Goal: Transaction & Acquisition: Purchase product/service

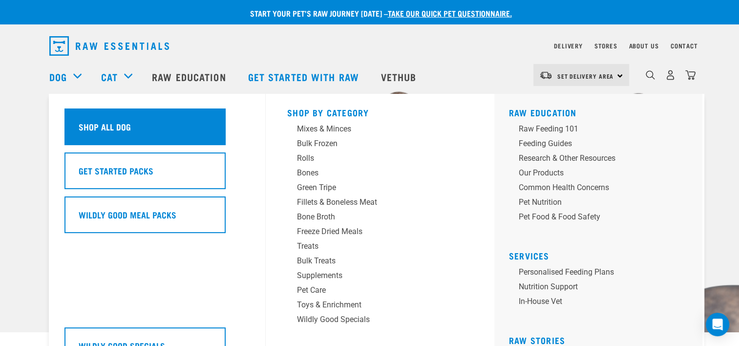
click at [98, 123] on h5 "Shop All Dog" at bounding box center [105, 126] width 52 height 13
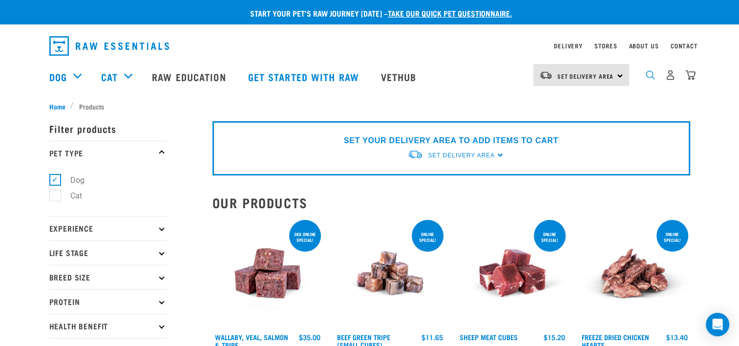
click at [651, 75] on img "dropdown navigation" at bounding box center [650, 74] width 9 height 9
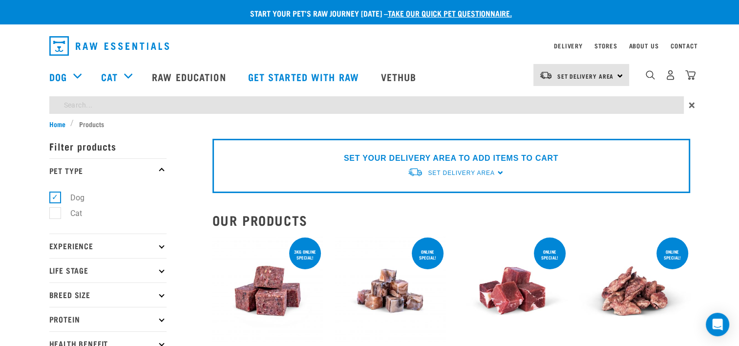
click at [91, 102] on input "search" at bounding box center [366, 105] width 635 height 18
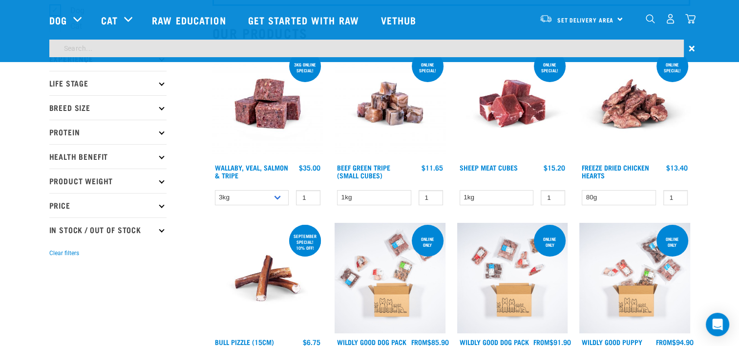
scroll to position [147, 0]
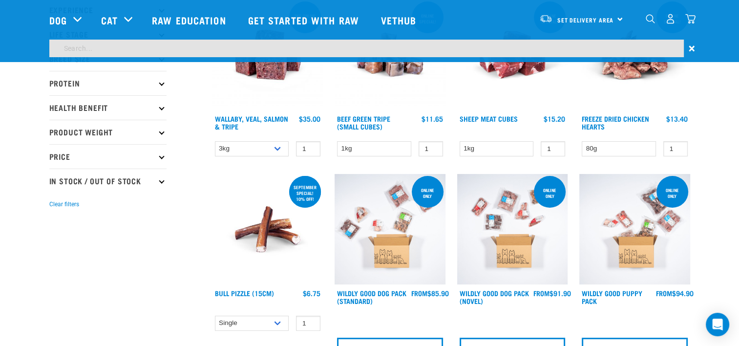
click at [161, 82] on icon at bounding box center [161, 82] width 5 height 5
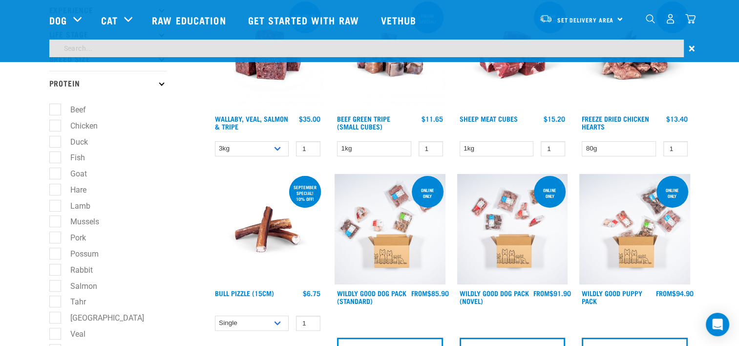
click at [58, 171] on label "Goat" at bounding box center [73, 174] width 36 height 12
click at [56, 171] on input "Goat" at bounding box center [52, 172] width 6 height 6
checkbox input "true"
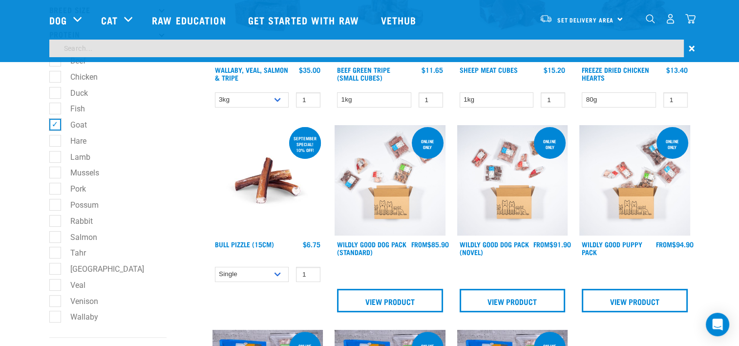
scroll to position [391, 0]
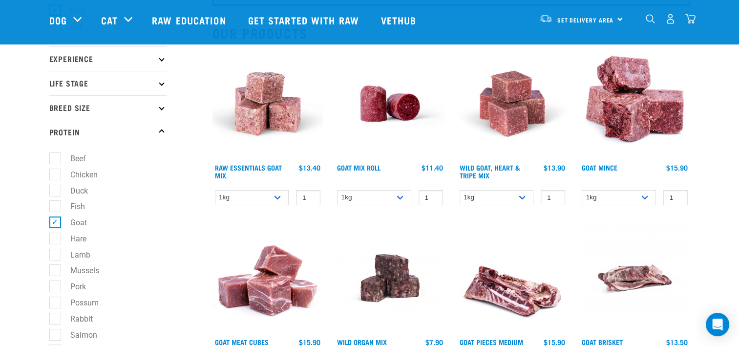
scroll to position [49, 0]
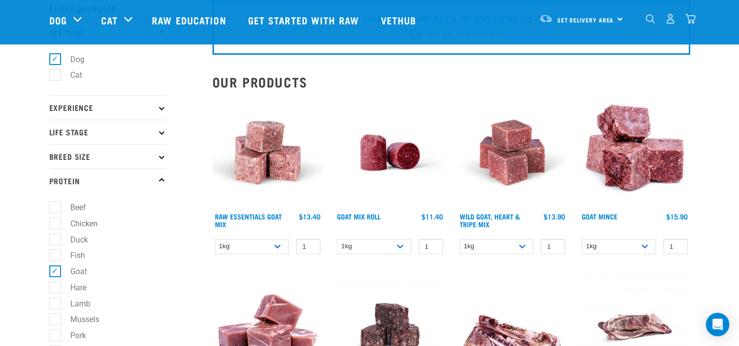
click at [242, 208] on link at bounding box center [268, 205] width 111 height 9
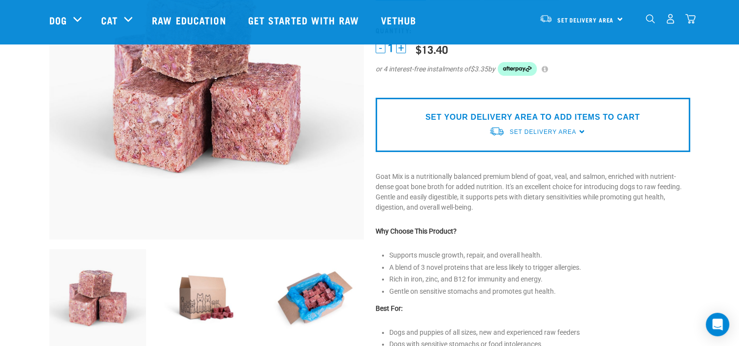
scroll to position [293, 0]
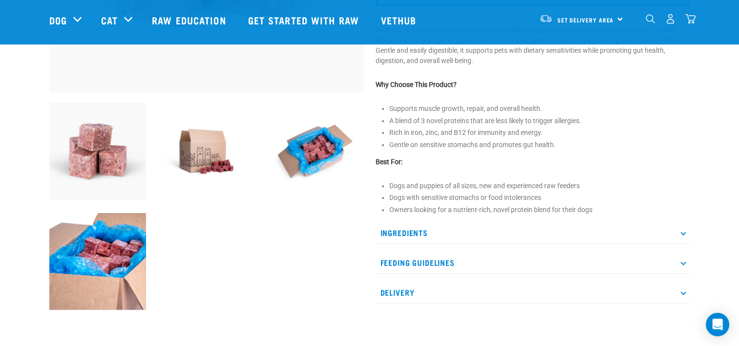
click at [387, 227] on p "Ingredients" at bounding box center [533, 233] width 315 height 22
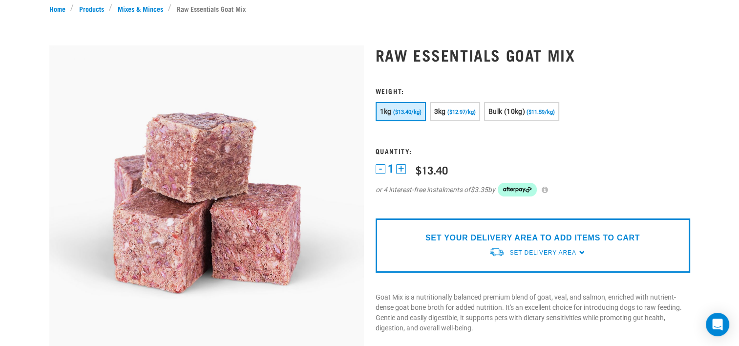
scroll to position [0, 0]
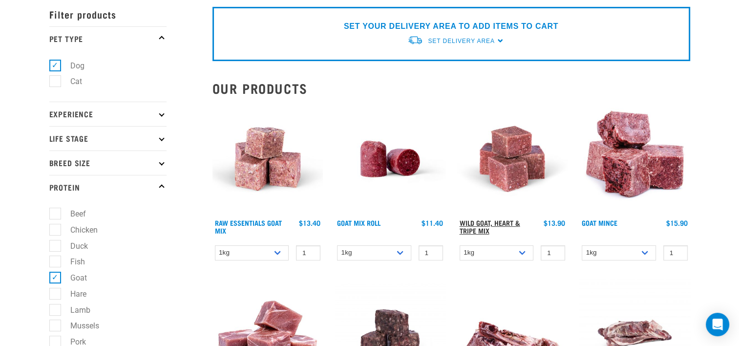
click at [477, 221] on link "Wild Goat, Heart & Tripe Mix" at bounding box center [490, 226] width 61 height 11
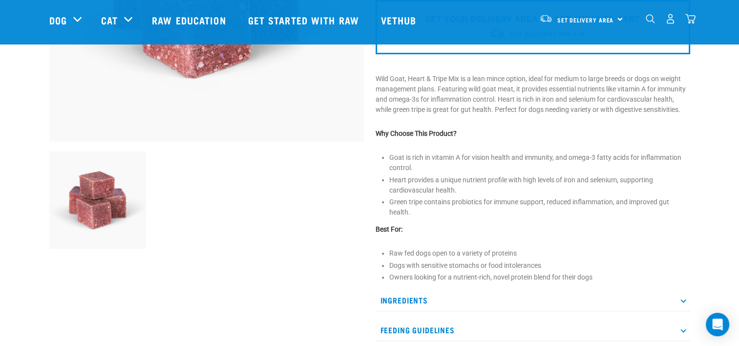
scroll to position [342, 0]
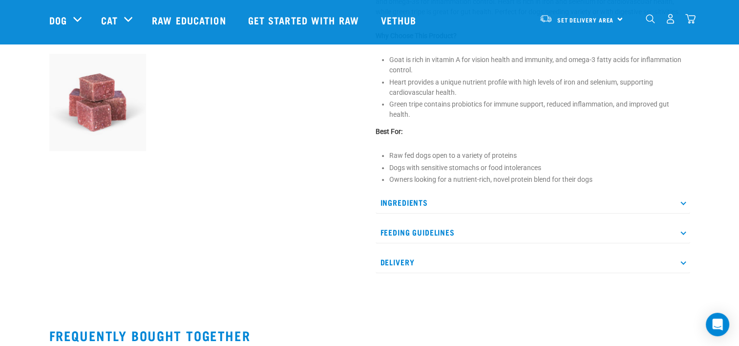
click at [424, 199] on p "Ingredients" at bounding box center [533, 203] width 315 height 22
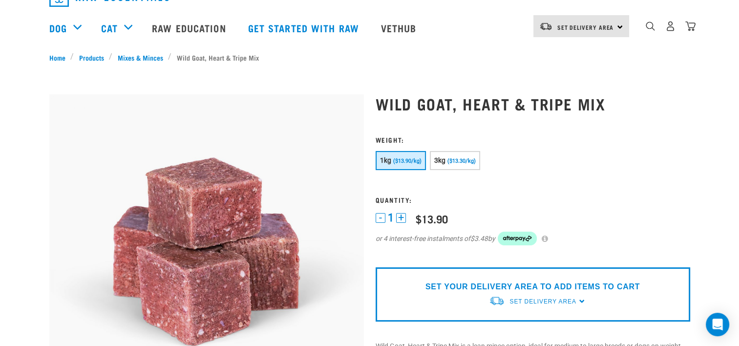
scroll to position [0, 0]
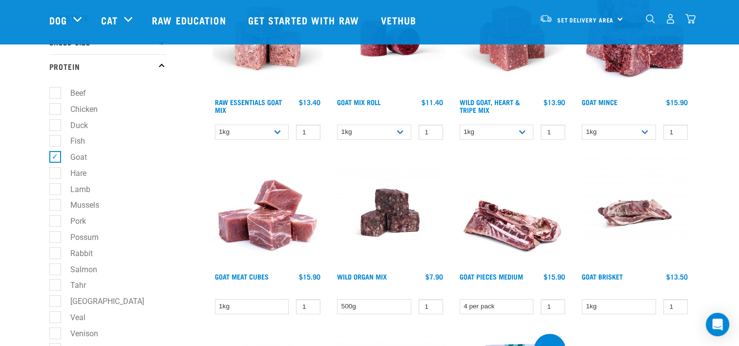
scroll to position [114, 0]
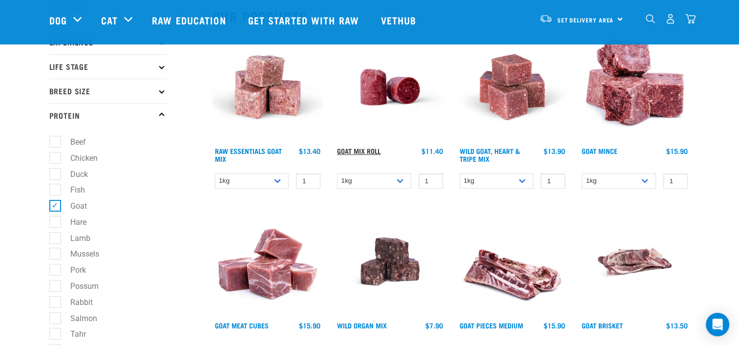
click at [356, 149] on link "Goat Mix Roll" at bounding box center [358, 150] width 43 height 3
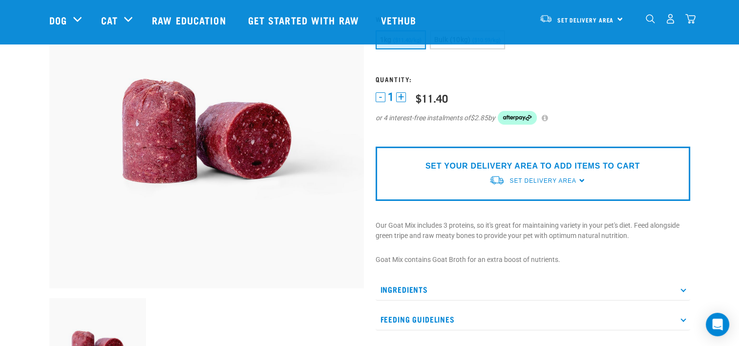
scroll to position [147, 0]
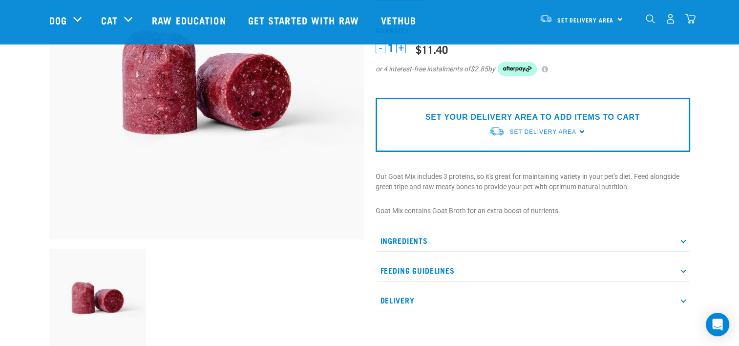
click at [418, 240] on p "Ingredients" at bounding box center [533, 241] width 315 height 22
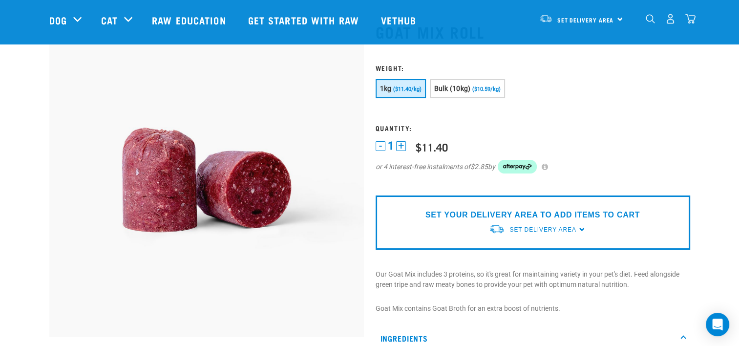
scroll to position [0, 0]
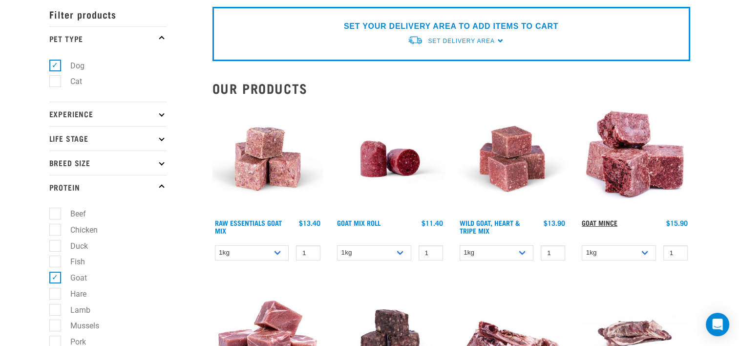
click at [607, 221] on link "Goat Mince" at bounding box center [600, 222] width 36 height 3
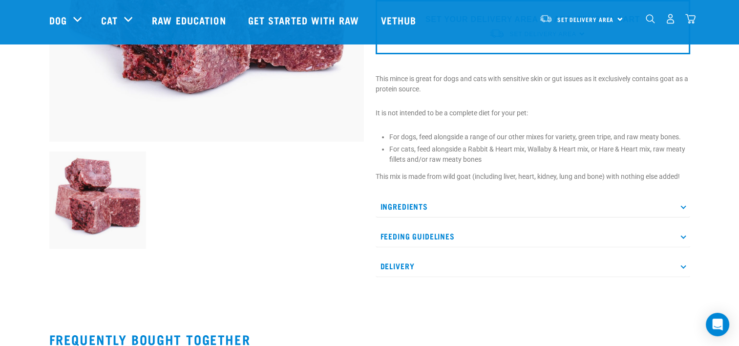
scroll to position [293, 0]
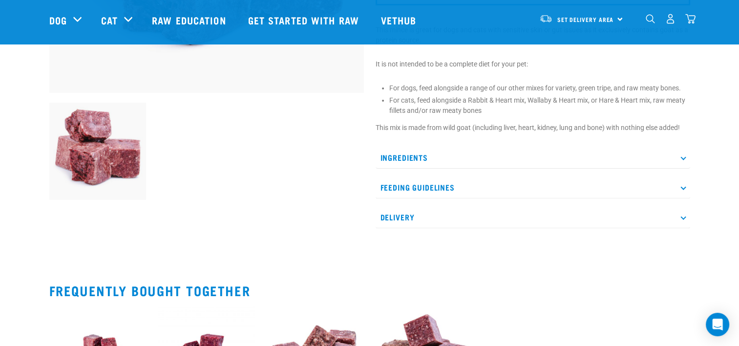
click at [403, 151] on p "Ingredients" at bounding box center [533, 158] width 315 height 22
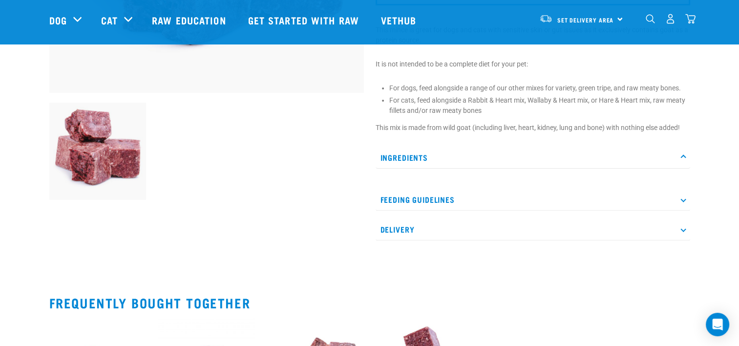
click at [414, 154] on p "Ingredients" at bounding box center [533, 158] width 315 height 22
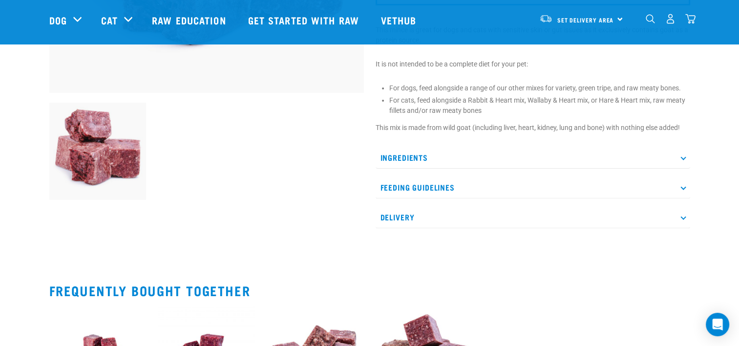
click at [424, 155] on p "Ingredients" at bounding box center [533, 158] width 315 height 22
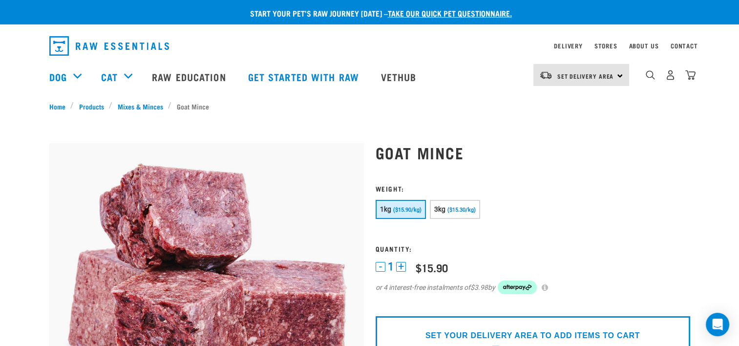
scroll to position [49, 0]
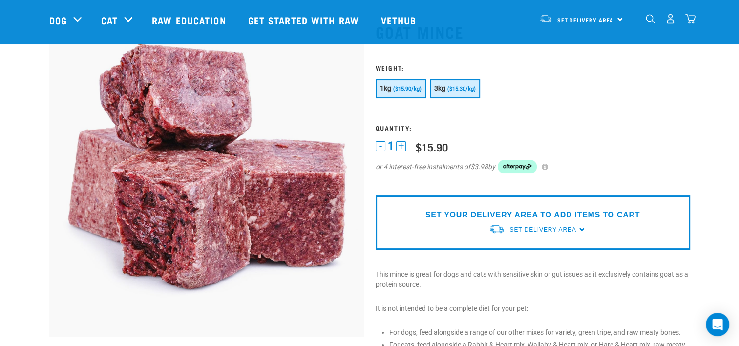
click at [454, 87] on span "($15.30/kg)" at bounding box center [462, 89] width 28 height 6
click at [401, 141] on button "+" at bounding box center [401, 146] width 10 height 10
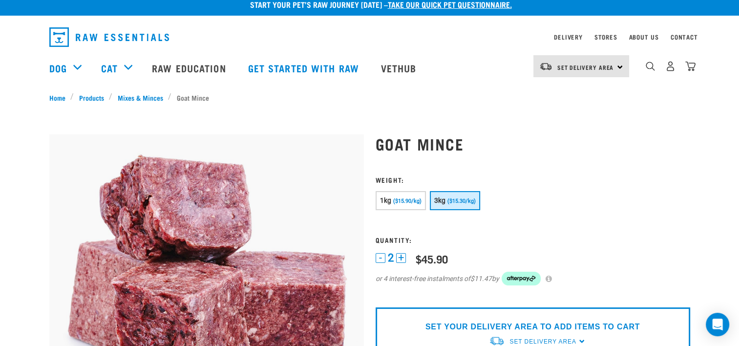
scroll to position [0, 0]
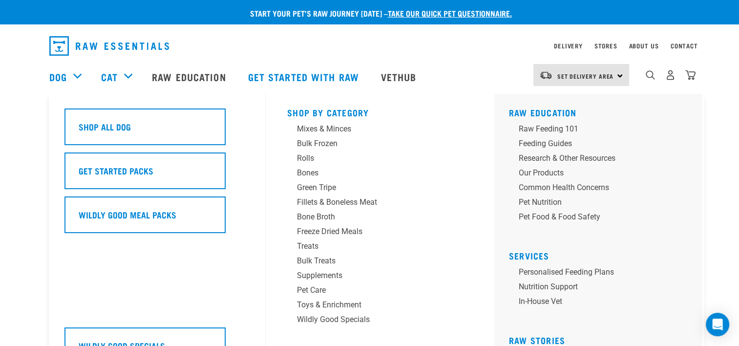
click at [77, 76] on div "Dog" at bounding box center [70, 76] width 42 height 39
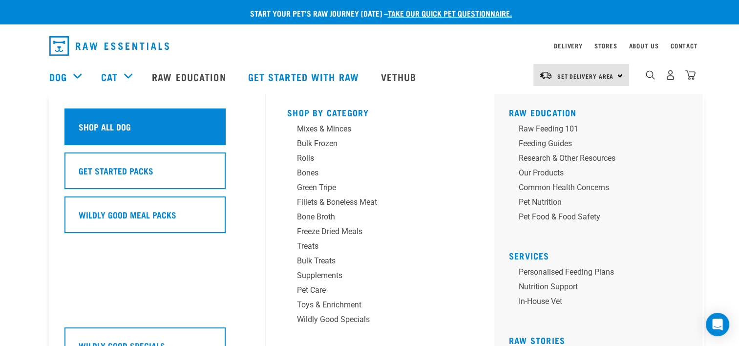
click at [107, 125] on h5 "Shop All Dog" at bounding box center [105, 126] width 52 height 13
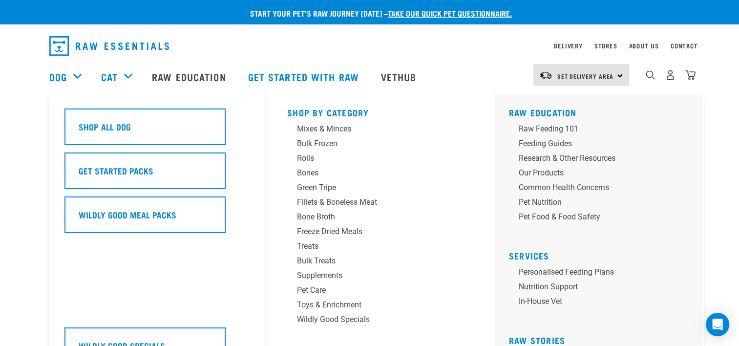
scroll to position [147, 0]
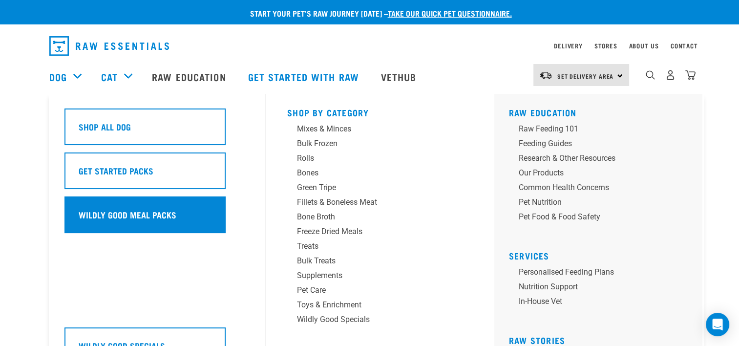
click at [112, 212] on h5 "Wildly Good Meal Packs" at bounding box center [128, 214] width 98 height 13
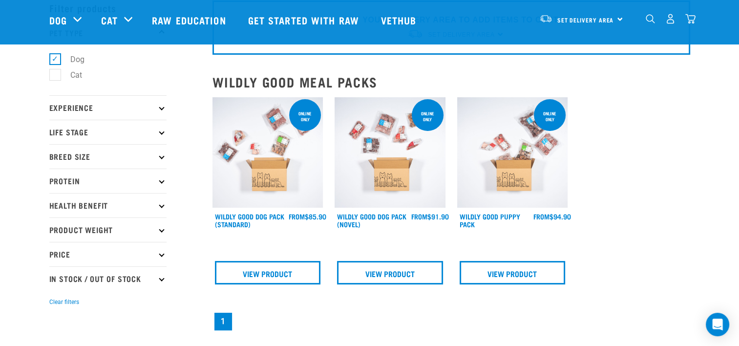
scroll to position [98, 0]
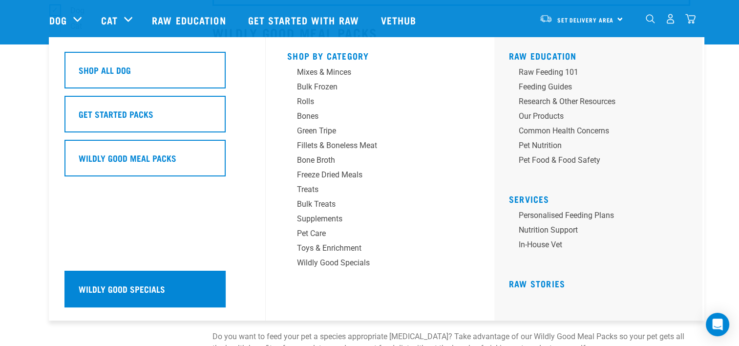
click at [101, 289] on h5 "Wildly Good Specials" at bounding box center [122, 288] width 86 height 13
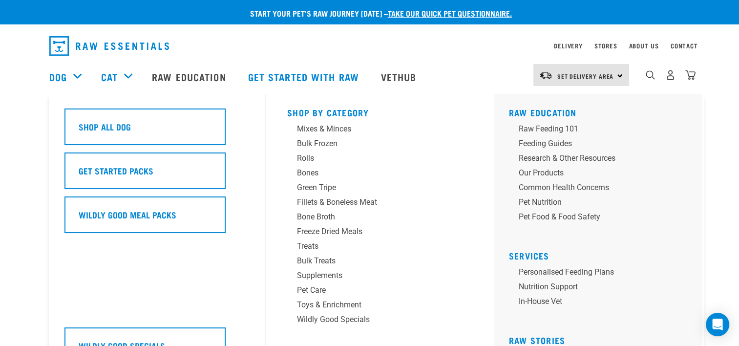
click at [76, 72] on div "Dog" at bounding box center [70, 76] width 42 height 39
click at [307, 214] on div "Bone Broth" at bounding box center [373, 217] width 152 height 12
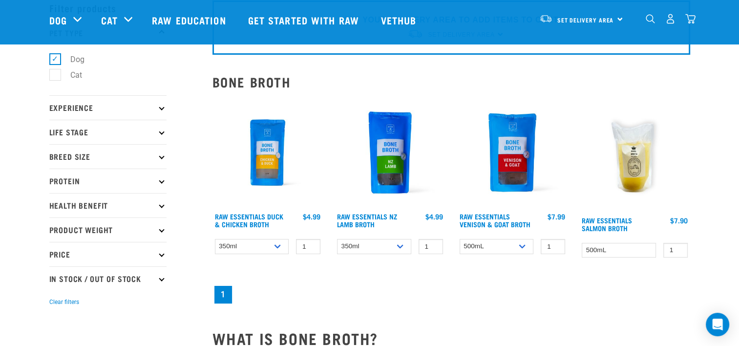
scroll to position [98, 0]
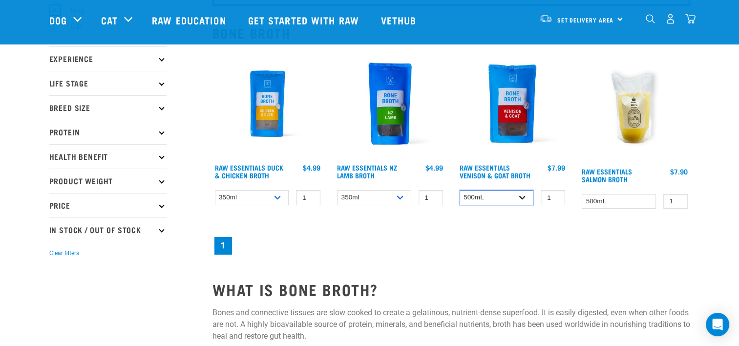
click at [522, 195] on select "500mL Bulk (24 pack)" at bounding box center [497, 197] width 74 height 15
click at [555, 193] on input "2" at bounding box center [553, 197] width 24 height 15
type input "3"
click at [555, 193] on input "3" at bounding box center [553, 197] width 24 height 15
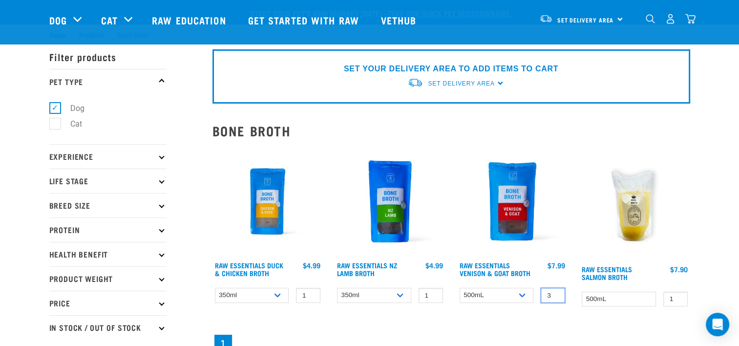
scroll to position [49, 0]
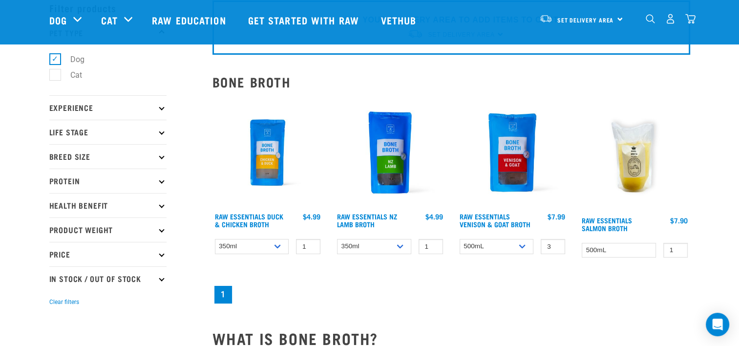
click at [514, 163] on img at bounding box center [512, 152] width 111 height 111
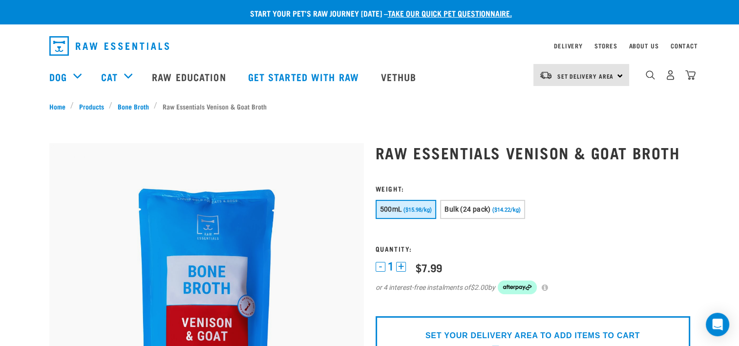
click at [399, 263] on button "+" at bounding box center [401, 267] width 10 height 10
click at [586, 243] on form "3 -" at bounding box center [533, 246] width 315 height 122
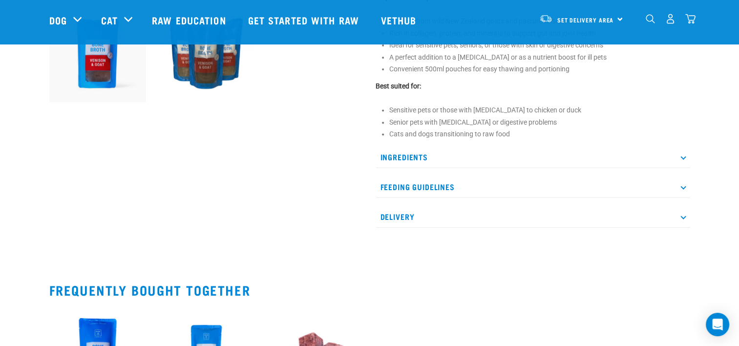
scroll to position [49, 0]
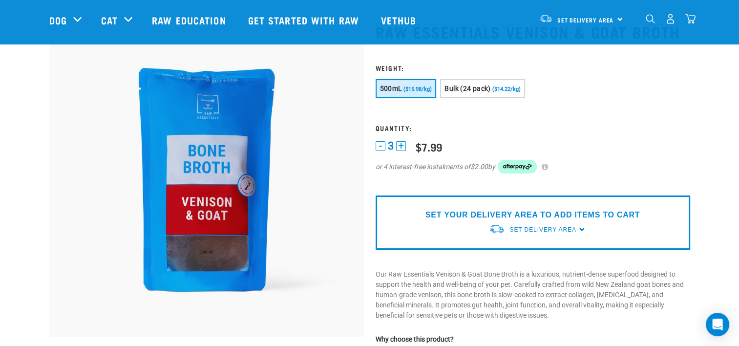
click at [617, 135] on form "3 -" at bounding box center [533, 125] width 315 height 122
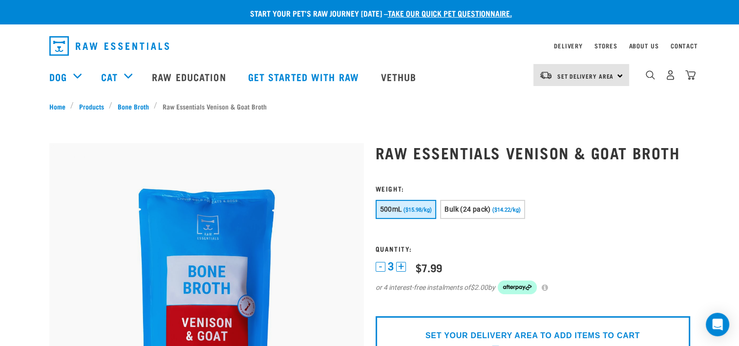
click at [692, 74] on img "dropdown navigation" at bounding box center [690, 75] width 10 height 10
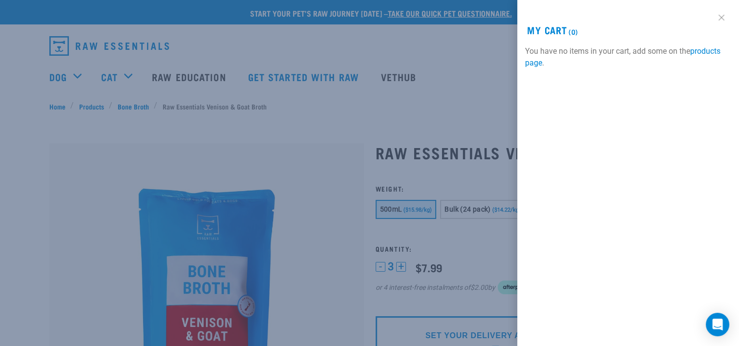
click at [724, 19] on link at bounding box center [722, 18] width 16 height 16
